Goal: Information Seeking & Learning: Learn about a topic

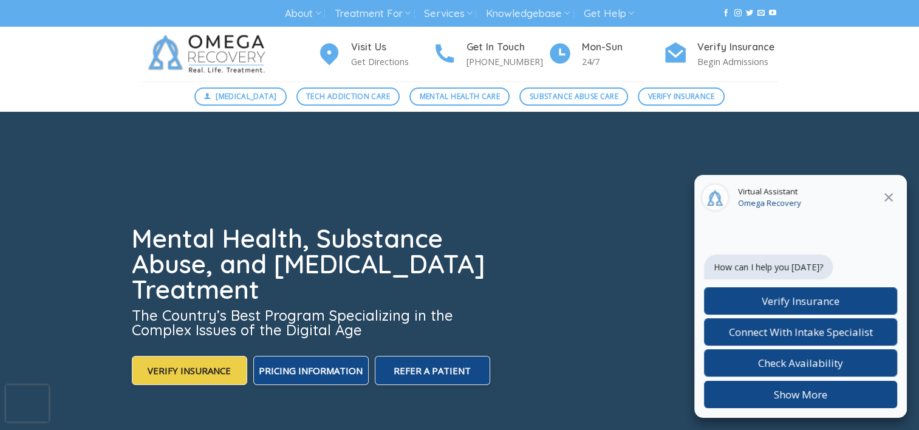
click at [306, 15] on link "About" at bounding box center [303, 13] width 36 height 22
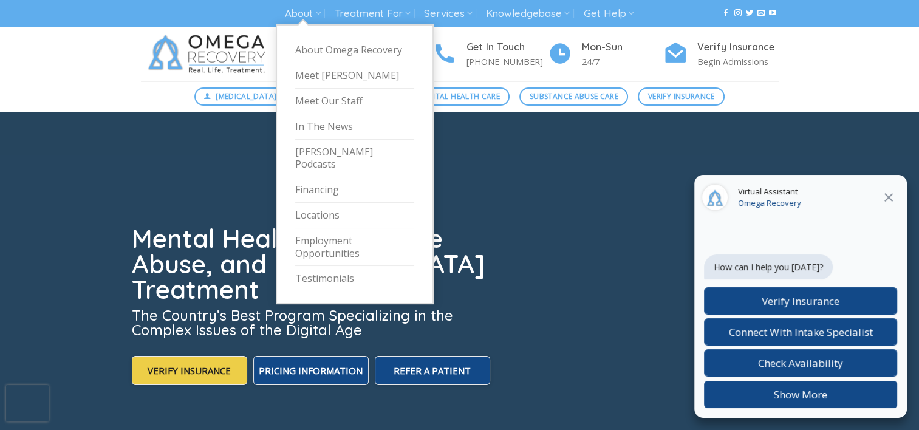
click at [304, 210] on link "Locations" at bounding box center [354, 216] width 119 height 26
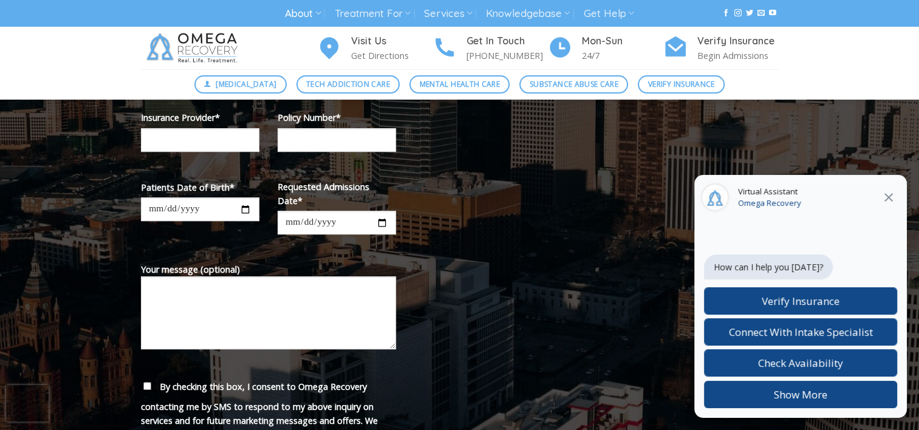
scroll to position [442, 0]
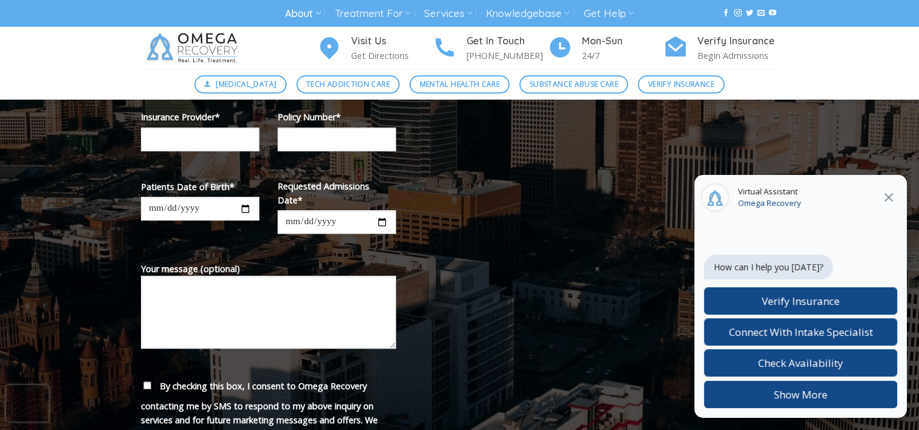
click at [378, 15] on link "Treatment For" at bounding box center [373, 13] width 76 height 22
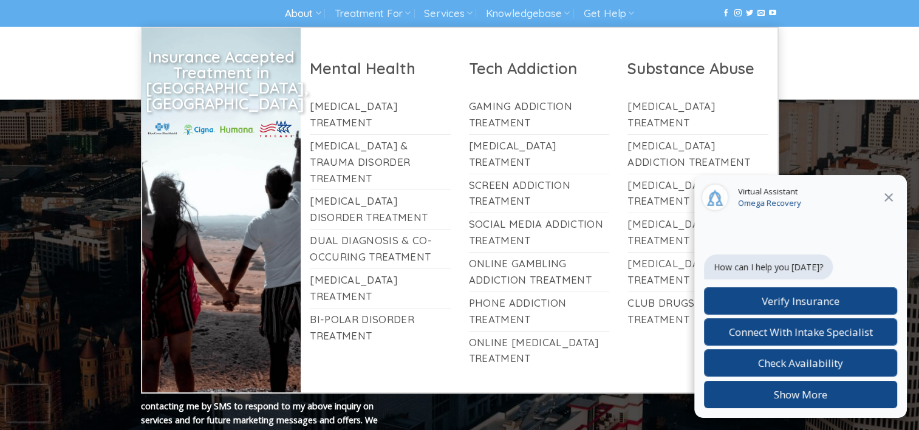
click at [399, 240] on link "Dual Diagnosis & Co-Occuring Treatment" at bounding box center [380, 249] width 141 height 39
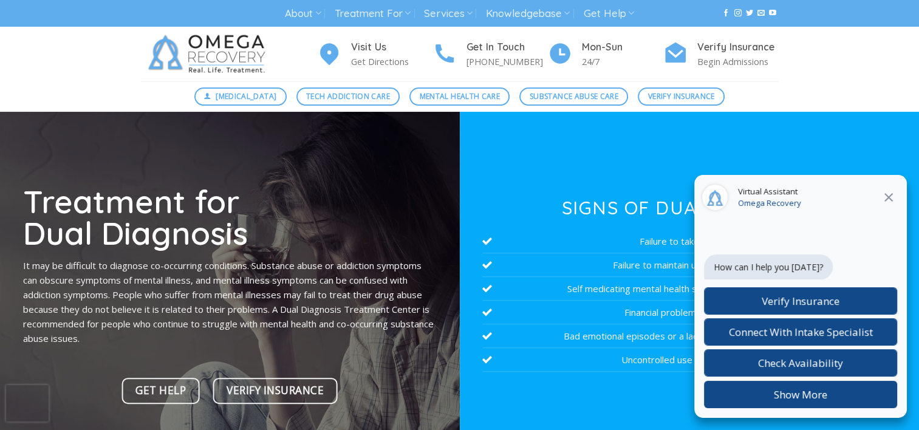
click at [892, 197] on icon at bounding box center [888, 197] width 15 height 15
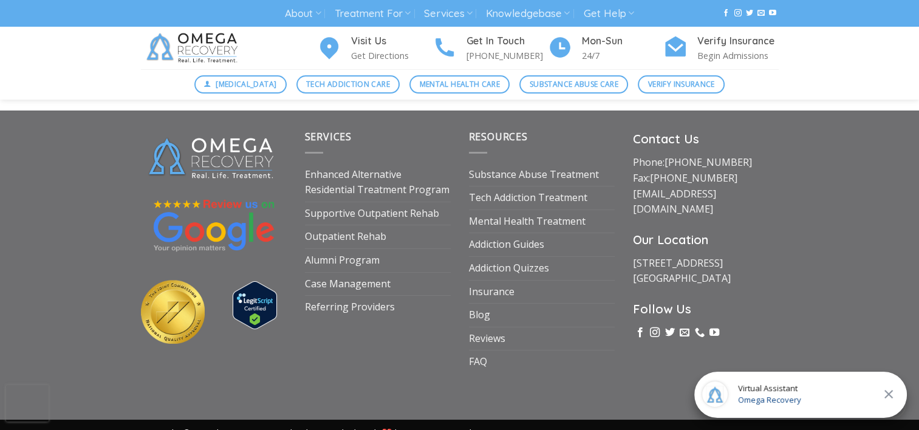
scroll to position [4326, 0]
click at [357, 176] on link "Enhanced Alternative Residential Treatment Program" at bounding box center [378, 183] width 146 height 38
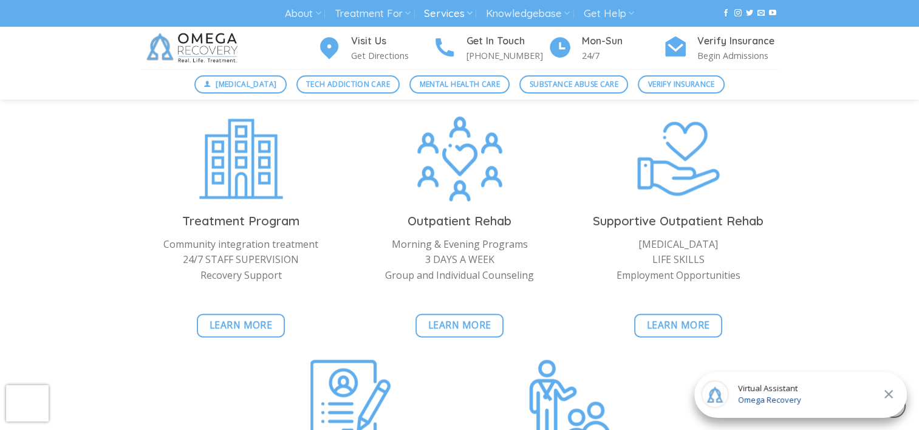
scroll to position [2635, 0]
click at [218, 319] on span "Learn More" at bounding box center [241, 326] width 63 height 15
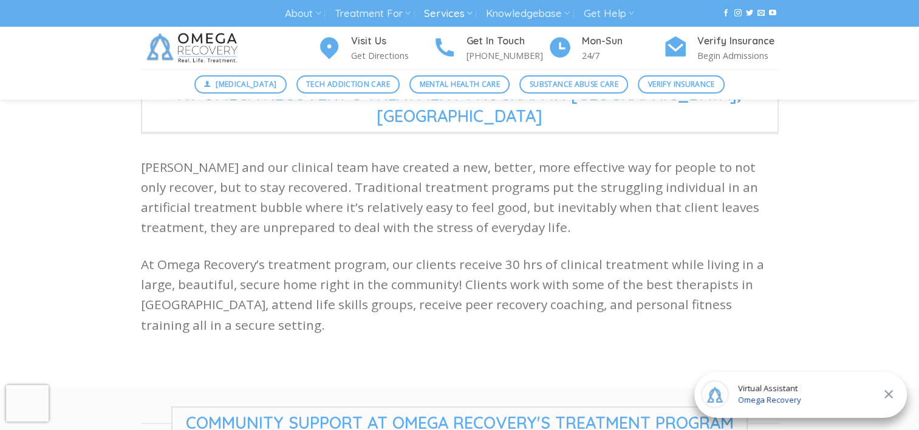
scroll to position [293, 0]
